Goal: Check status: Check status

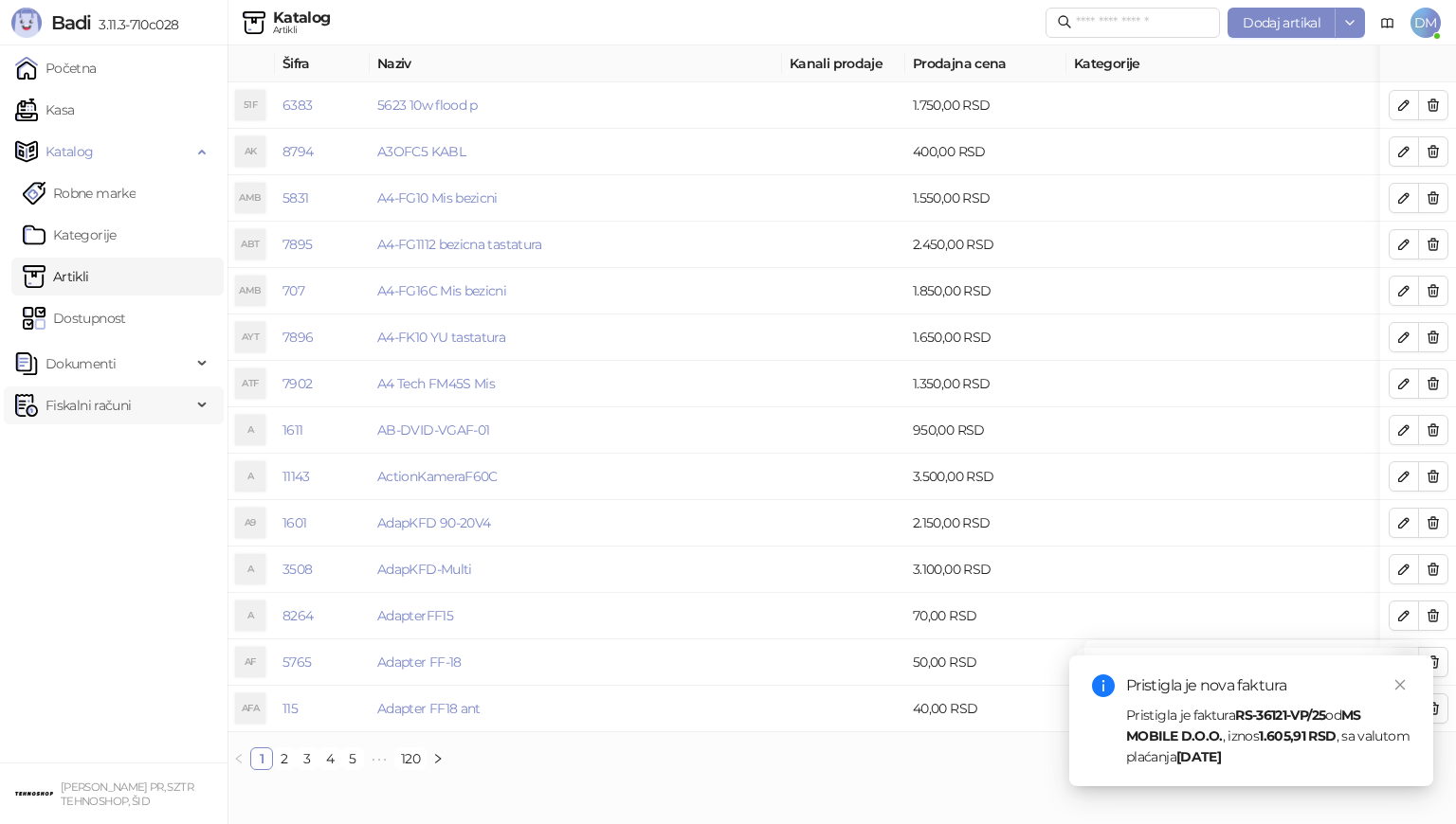
click at [115, 405] on span "Fiskalni računi" at bounding box center [89, 406] width 86 height 38
click at [99, 492] on link "Po danima" at bounding box center [71, 489] width 96 height 38
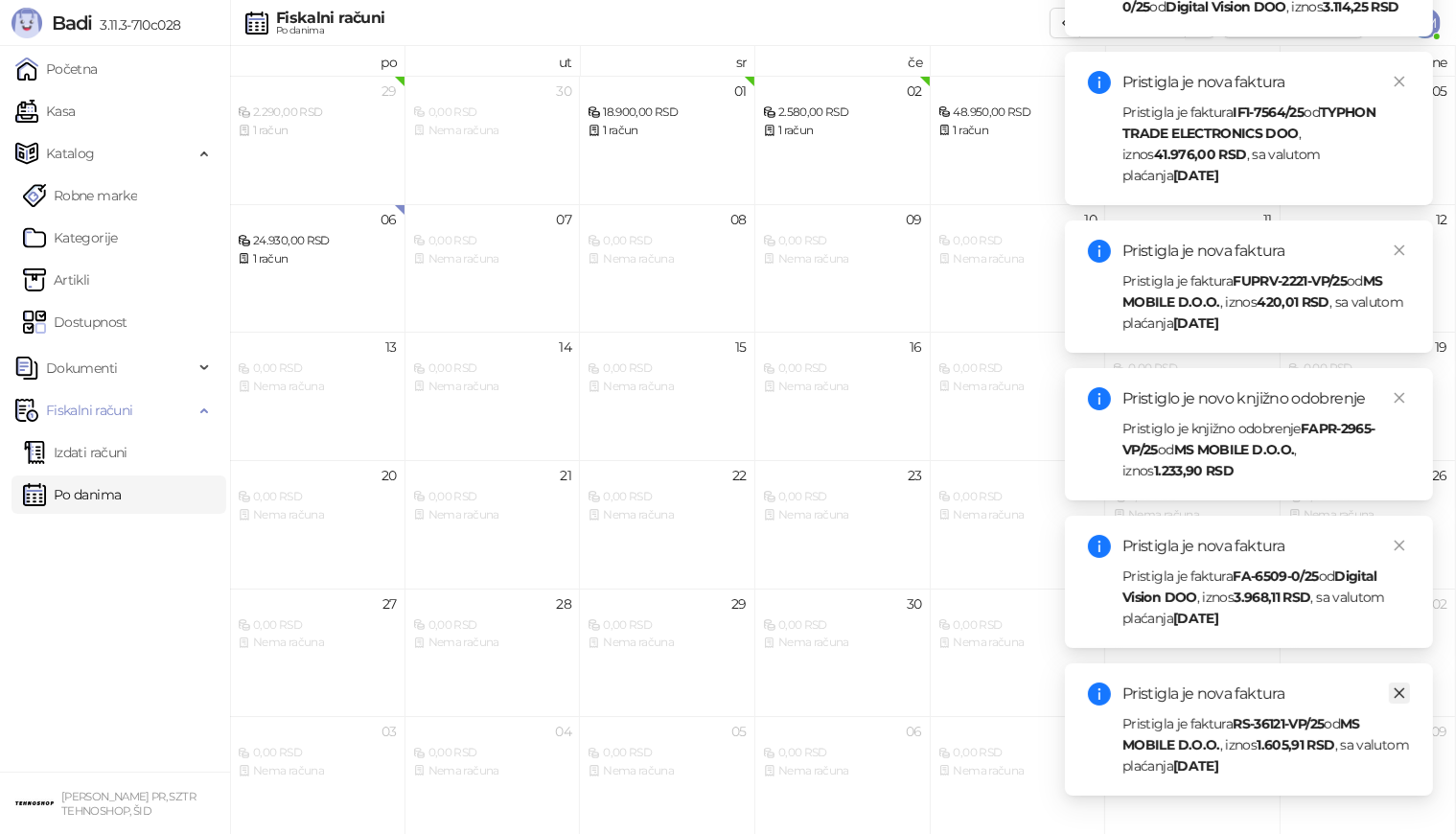
click at [1397, 694] on icon "close" at bounding box center [1399, 693] width 11 height 11
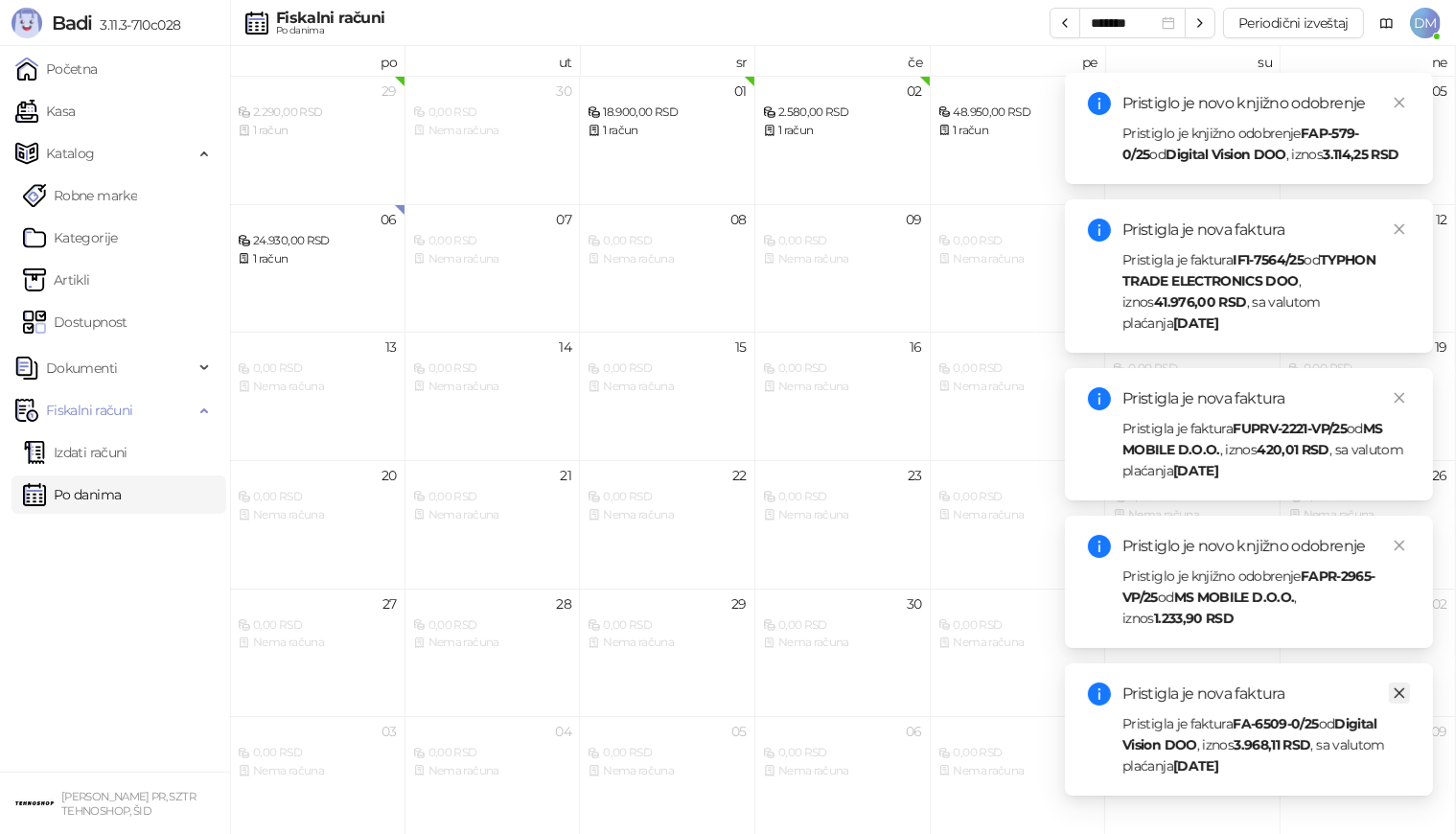
click at [1395, 690] on icon "close" at bounding box center [1399, 693] width 13 height 13
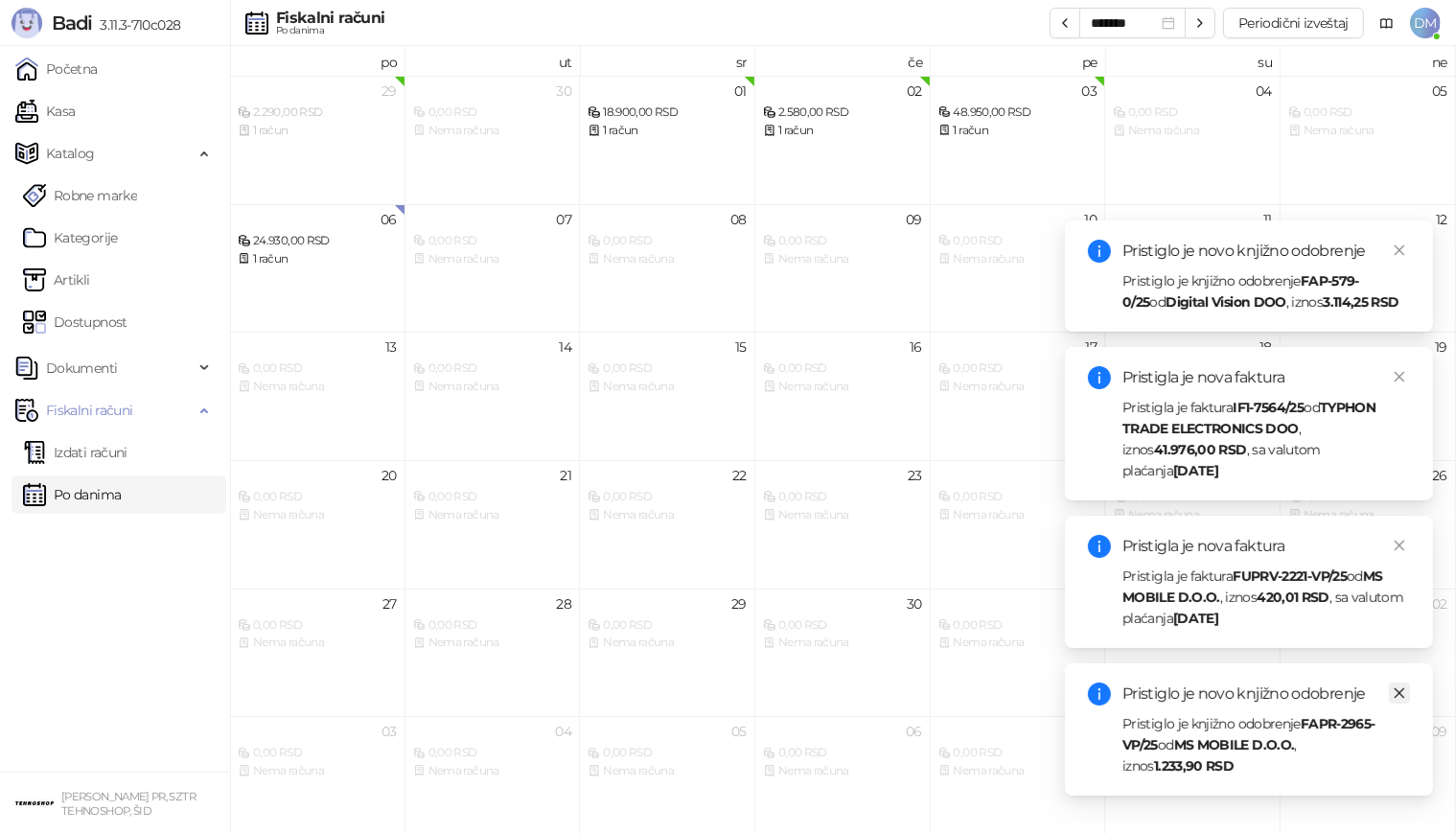
click at [1399, 689] on icon "close" at bounding box center [1399, 693] width 13 height 13
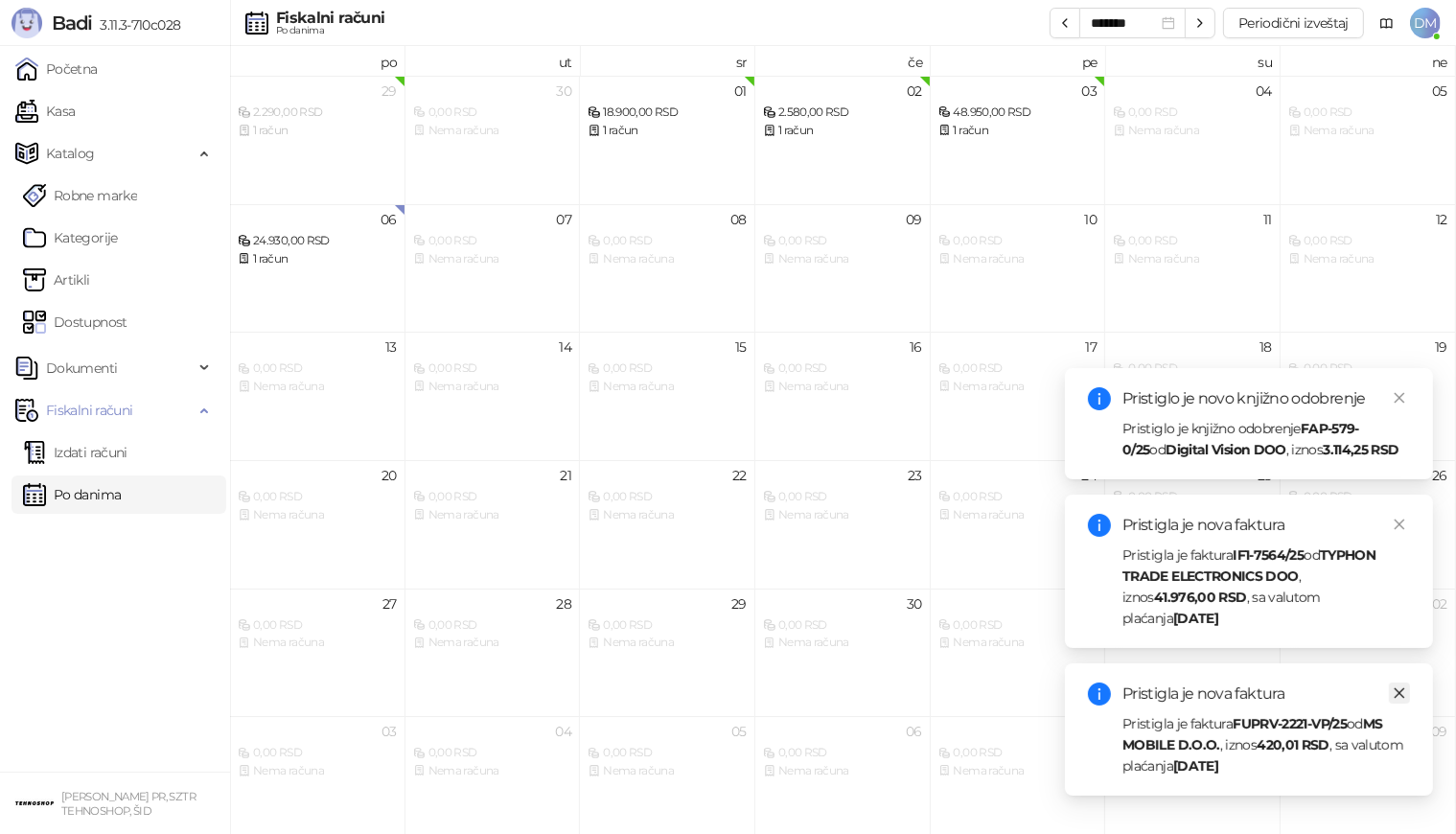
click at [1404, 690] on icon "close" at bounding box center [1399, 693] width 13 height 13
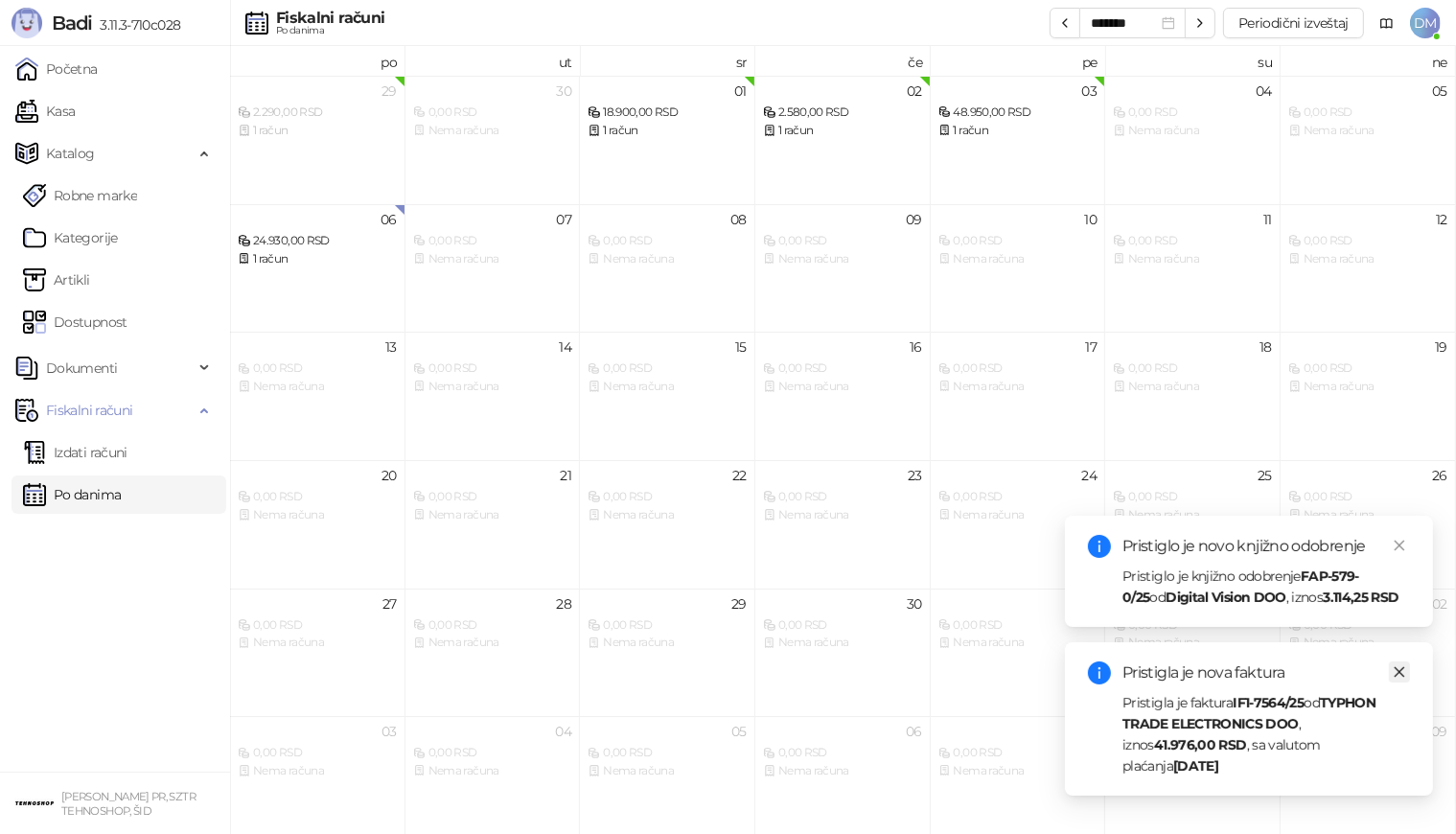
click at [1400, 674] on icon "close" at bounding box center [1399, 672] width 13 height 13
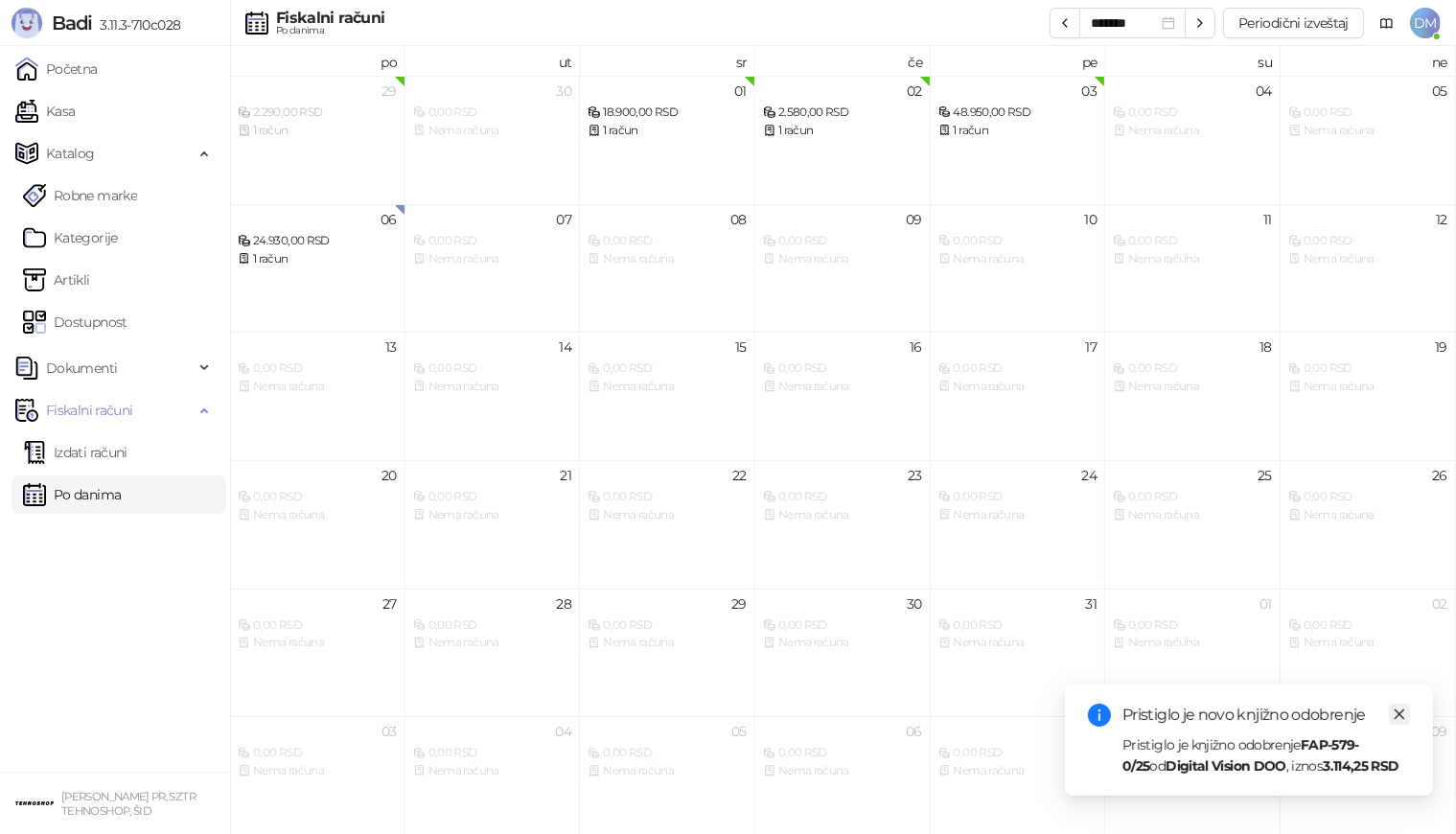
click at [1398, 715] on icon "close" at bounding box center [1399, 714] width 11 height 11
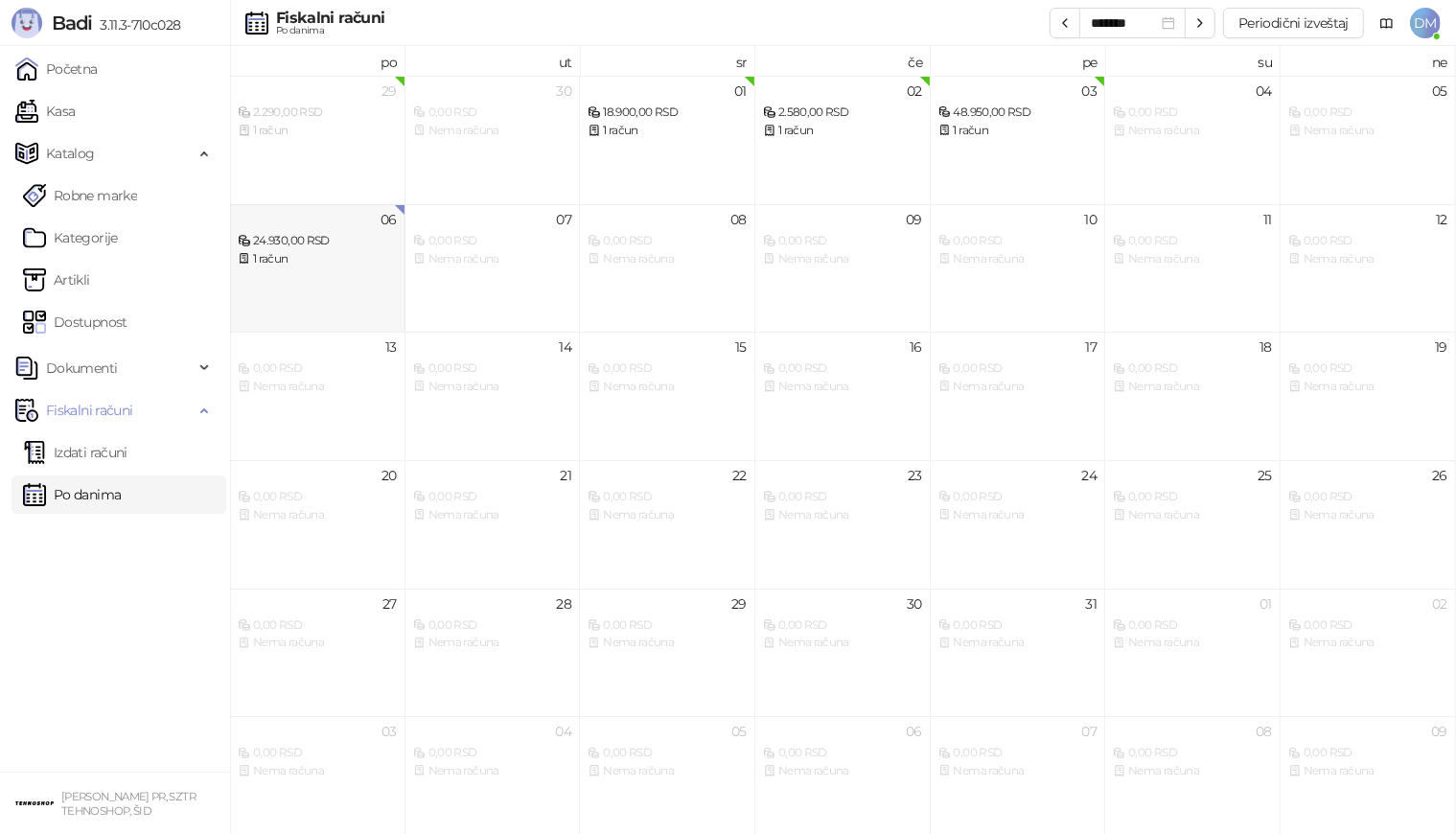
click at [324, 264] on div "1 račun" at bounding box center [317, 259] width 159 height 18
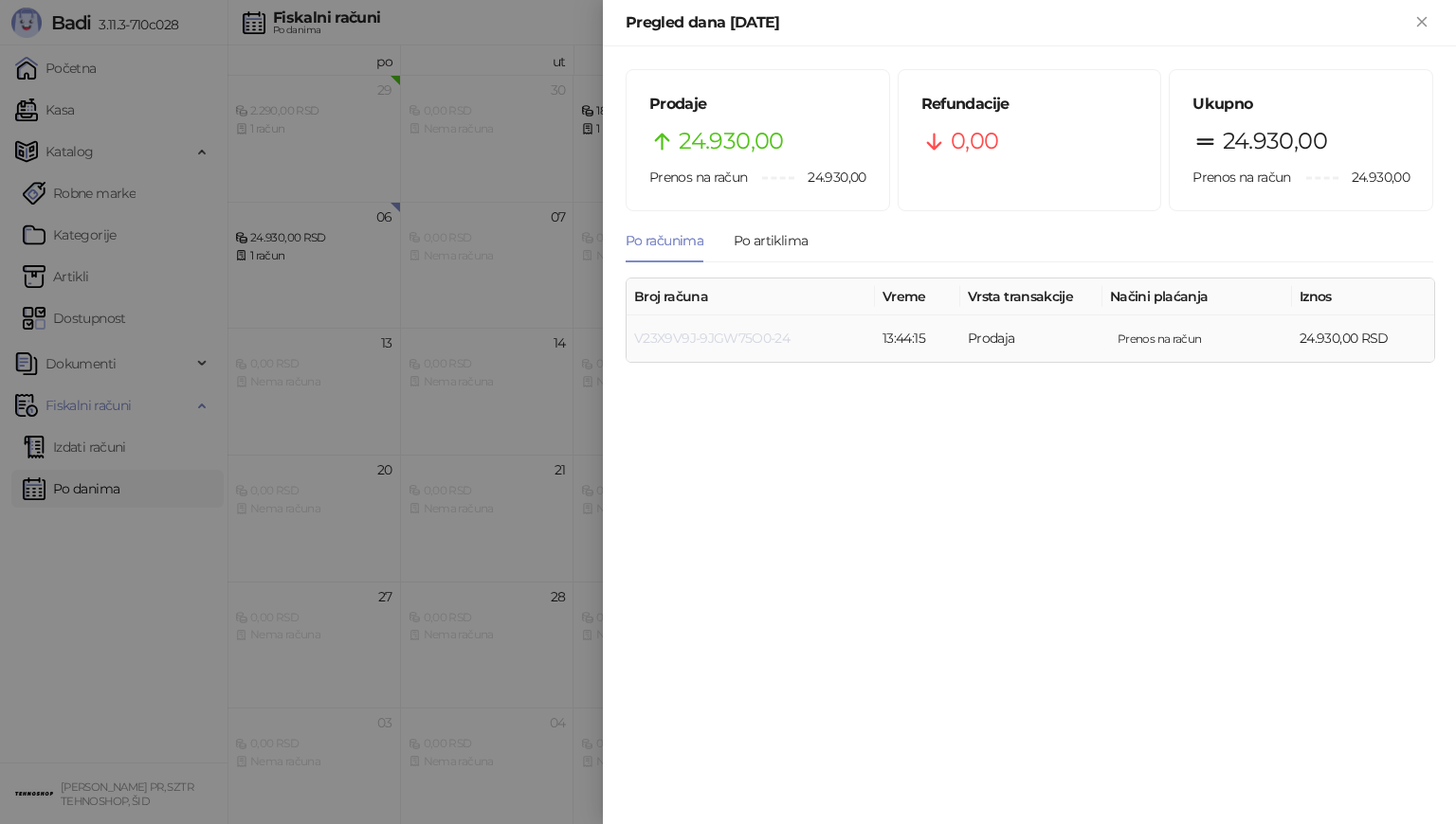
click at [749, 341] on link "V23X9V9J-9JGW75O0-24" at bounding box center [711, 338] width 155 height 17
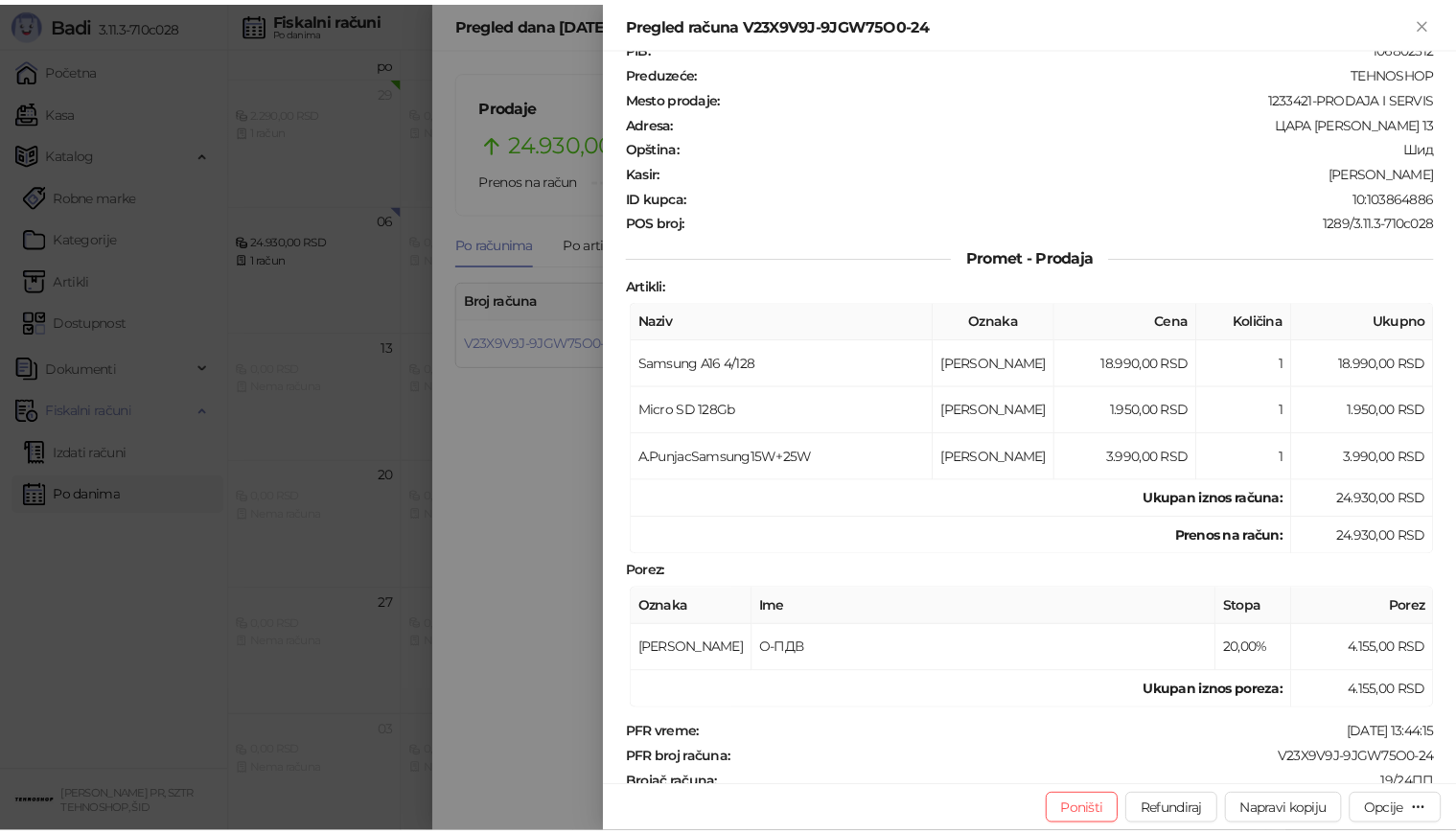
scroll to position [95, 0]
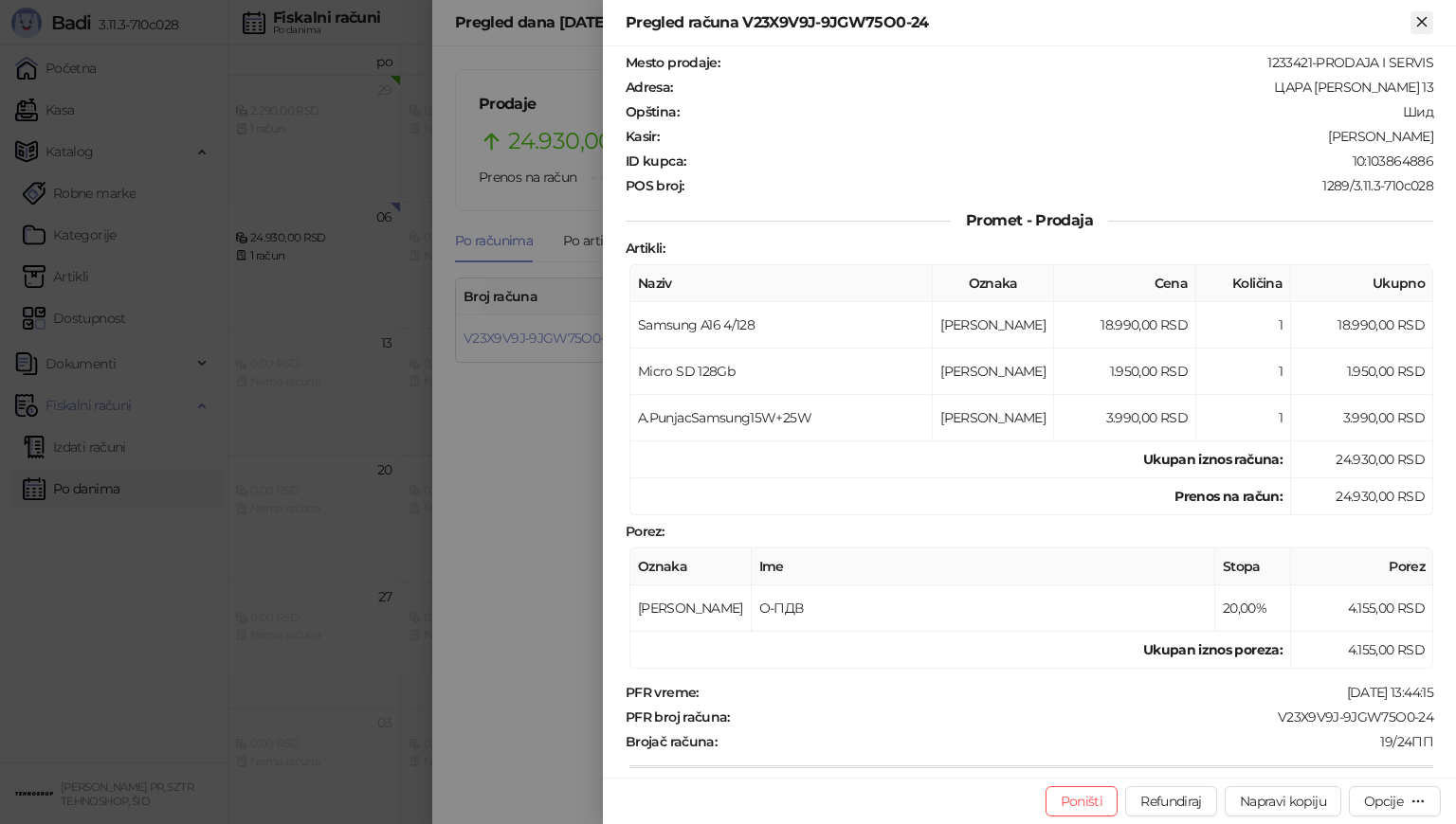
click at [1417, 19] on icon "Zatvori" at bounding box center [1422, 22] width 17 height 17
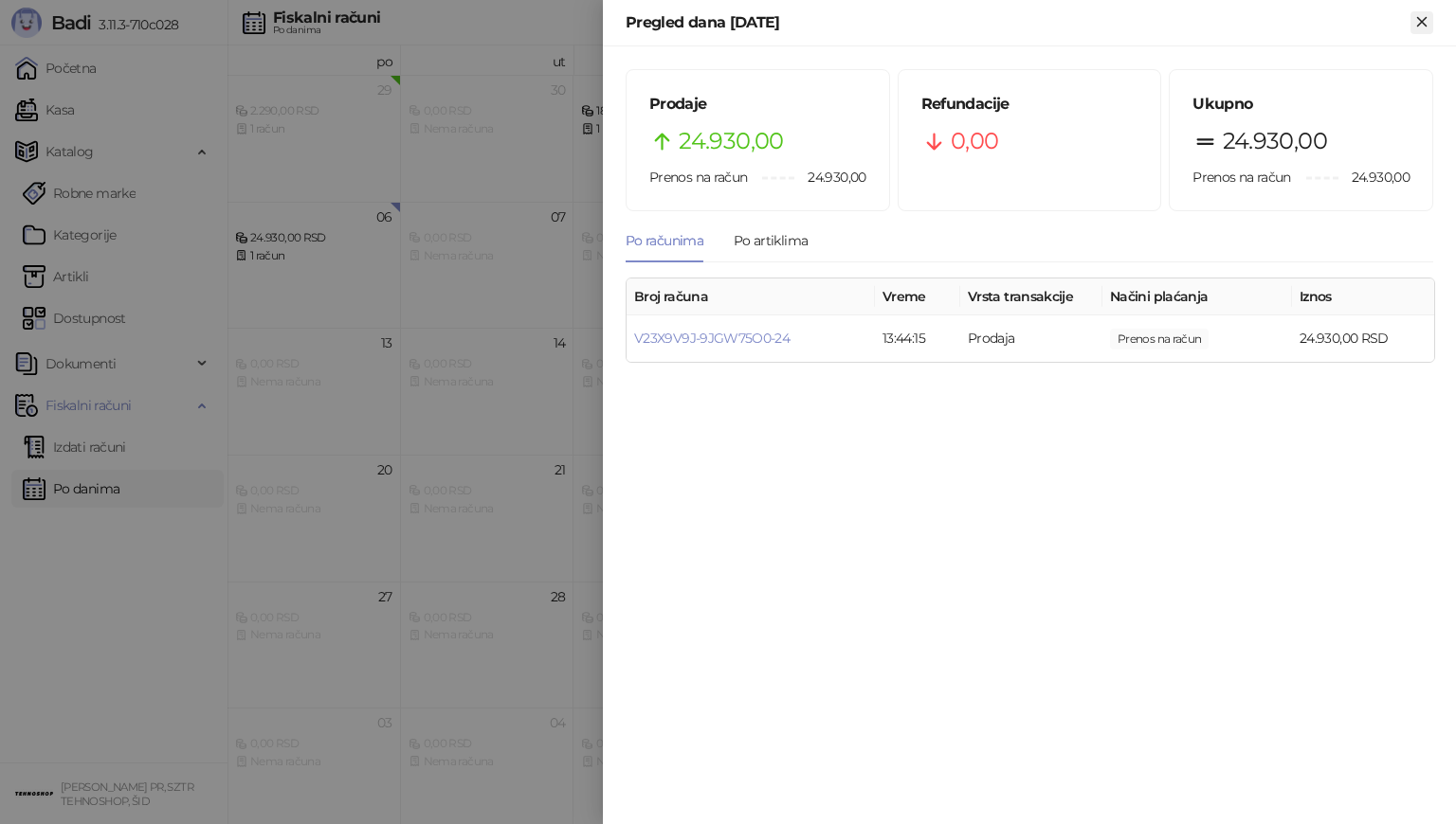
click at [1425, 23] on icon "Zatvori" at bounding box center [1422, 22] width 17 height 17
